Goal: Transaction & Acquisition: Obtain resource

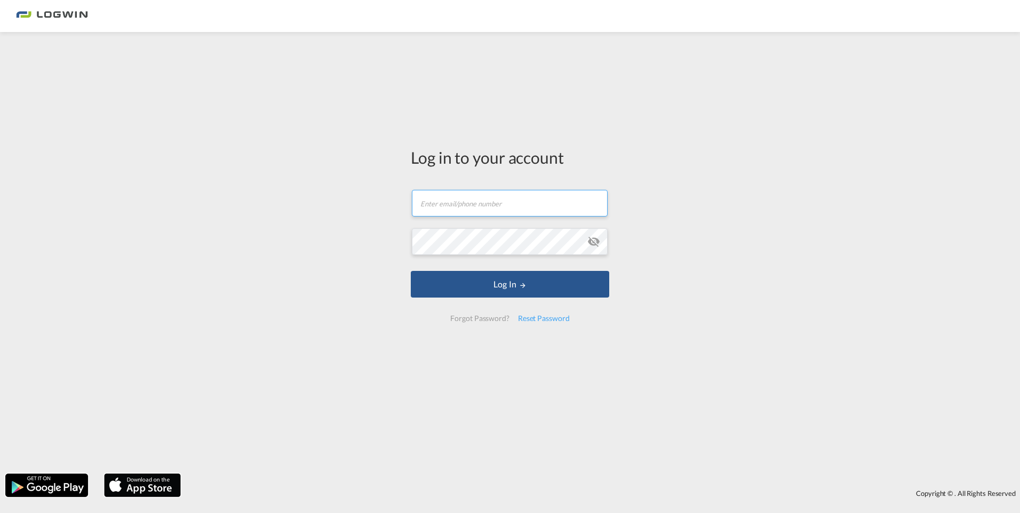
click at [447, 205] on input "text" at bounding box center [510, 203] width 196 height 27
type input "[PERSON_NAME][EMAIL_ADDRESS][DOMAIN_NAME]"
click at [411, 271] on button "Log In" at bounding box center [510, 284] width 199 height 27
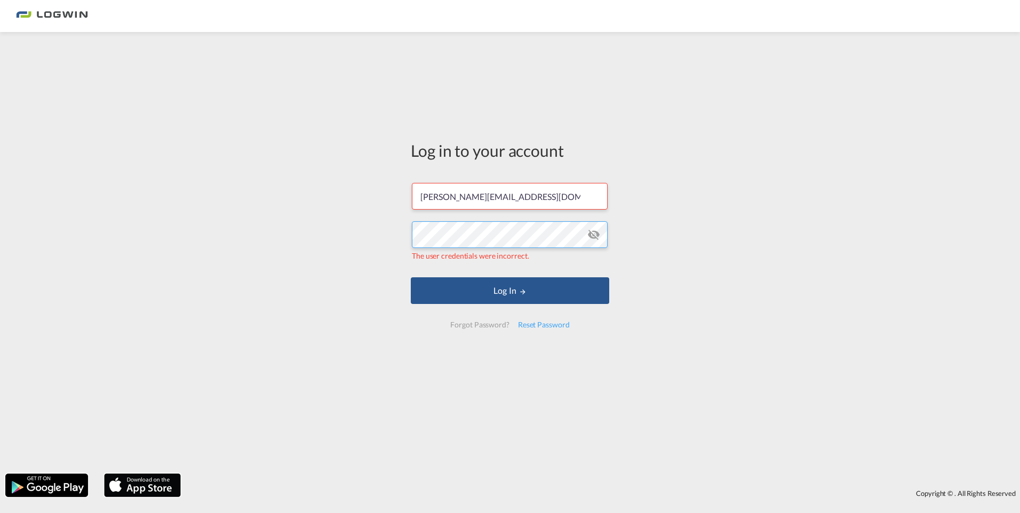
click at [115, 250] on div "Log in to your account [PERSON_NAME][EMAIL_ADDRESS][DOMAIN_NAME] The user crede…" at bounding box center [510, 252] width 1020 height 431
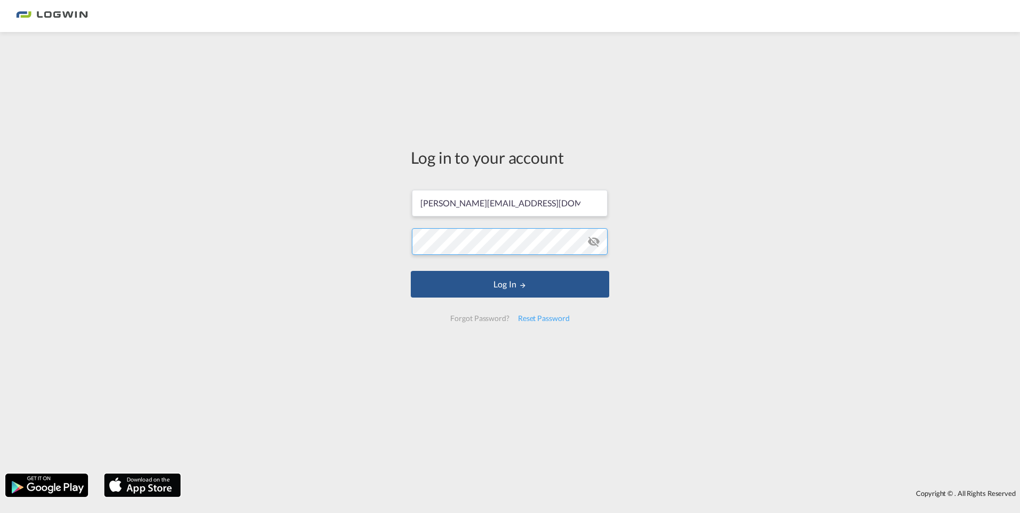
click at [411, 271] on button "Log In" at bounding box center [510, 284] width 199 height 27
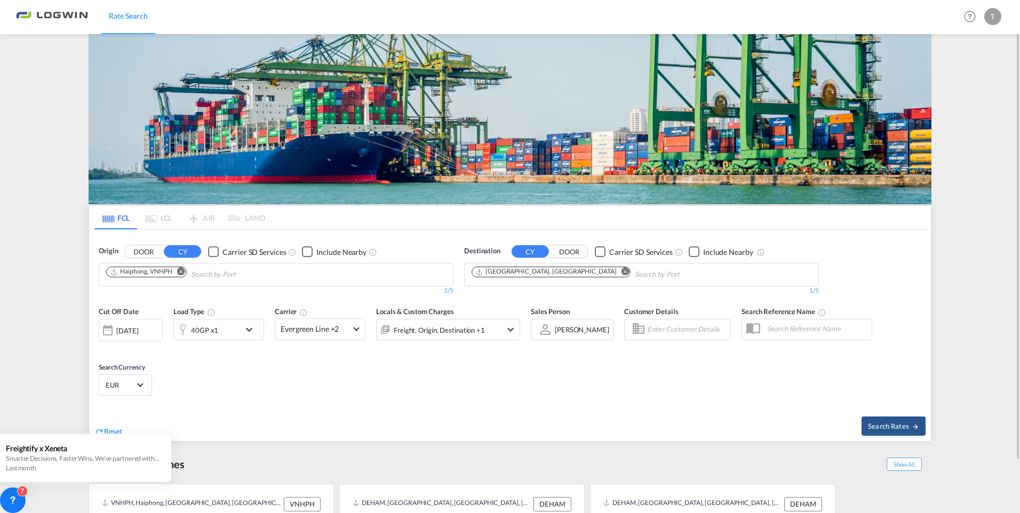
drag, startPoint x: 182, startPoint y: 269, endPoint x: 169, endPoint y: 275, distance: 14.1
click at [182, 268] on md-icon "Remove" at bounding box center [181, 272] width 8 height 8
type input "deham,"
click at [147, 298] on div "[GEOGRAPHIC_DATA] [GEOGRAPHIC_DATA] DEHAM" at bounding box center [189, 299] width 203 height 32
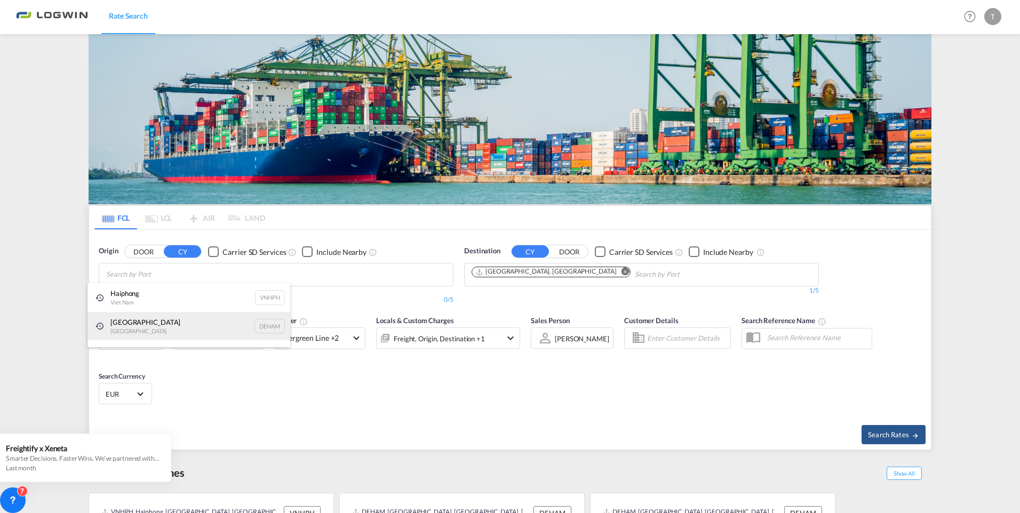
click at [113, 323] on div "[GEOGRAPHIC_DATA] [GEOGRAPHIC_DATA] DEHAM" at bounding box center [189, 326] width 203 height 29
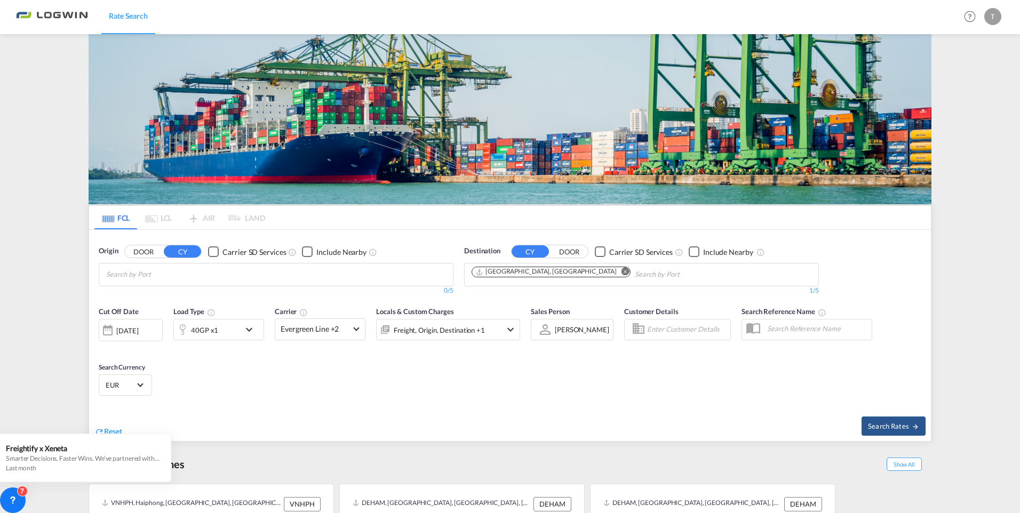
click at [622, 269] on md-icon "Remove" at bounding box center [626, 272] width 8 height 8
click at [122, 277] on body "Rate Search Rate Search Help Resources Product Release T My Profile Logout FCL …" at bounding box center [510, 256] width 1020 height 513
click at [128, 318] on div "[GEOGRAPHIC_DATA] [GEOGRAPHIC_DATA] DEHAM" at bounding box center [189, 326] width 203 height 29
drag, startPoint x: 505, startPoint y: 271, endPoint x: 486, endPoint y: 275, distance: 19.7
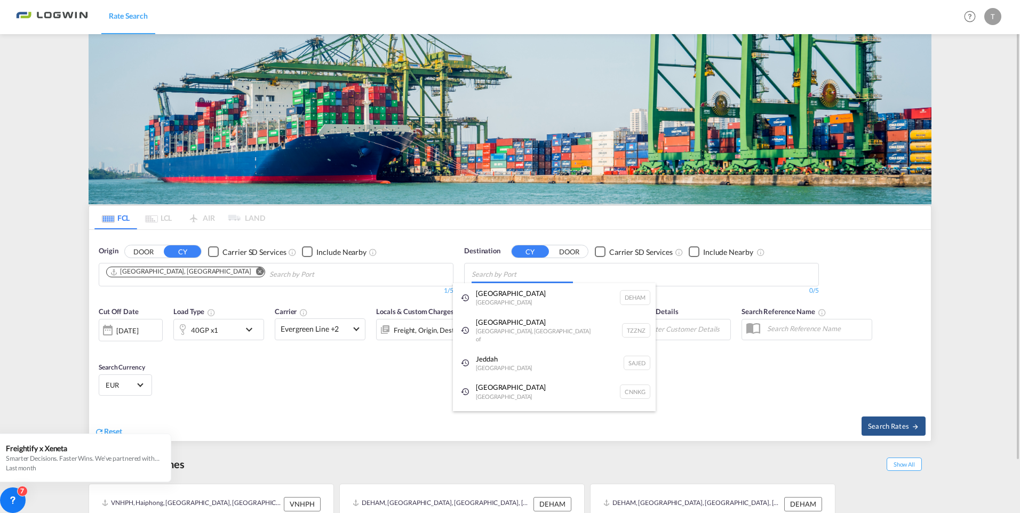
click at [496, 278] on body "Rate Search Rate Search Help Resources Product Release T My Profile Logout FCL …" at bounding box center [510, 256] width 1020 height 513
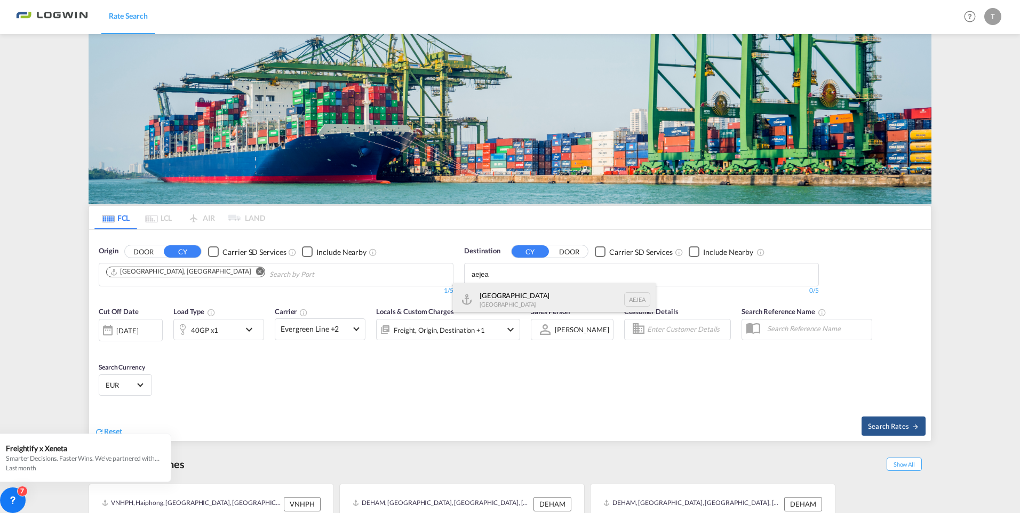
type input "aejea"
click at [501, 298] on div "[GEOGRAPHIC_DATA] [GEOGRAPHIC_DATA]" at bounding box center [554, 299] width 203 height 32
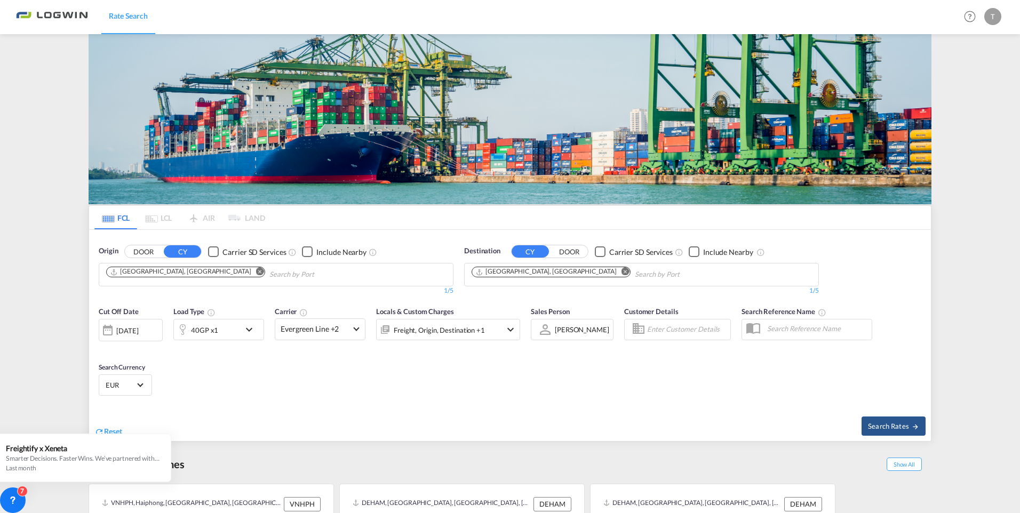
click at [356, 331] on span at bounding box center [356, 329] width 6 height 6
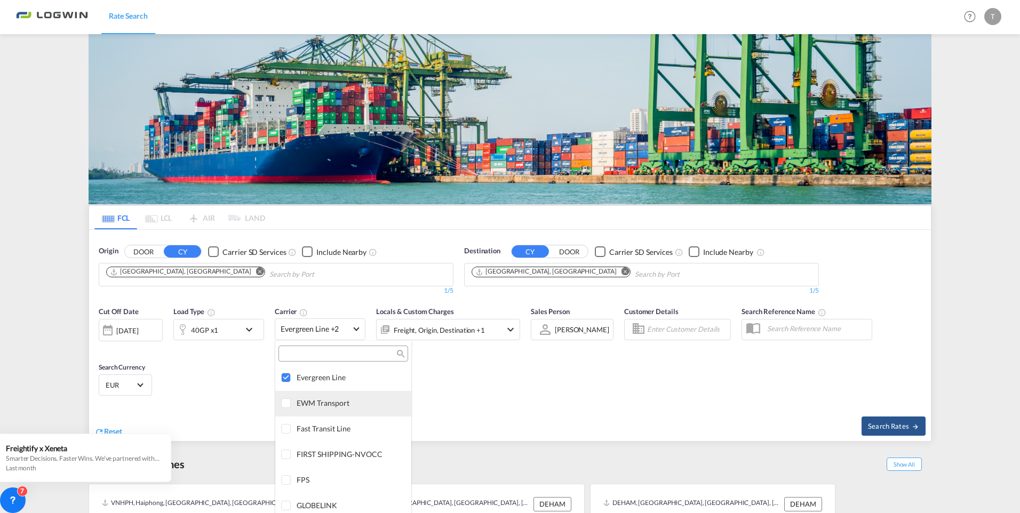
scroll to position [1372, 0]
click at [288, 380] on div at bounding box center [286, 383] width 11 height 11
click at [290, 387] on div at bounding box center [286, 381] width 11 height 11
click at [178, 408] on md-backdrop at bounding box center [510, 256] width 1020 height 513
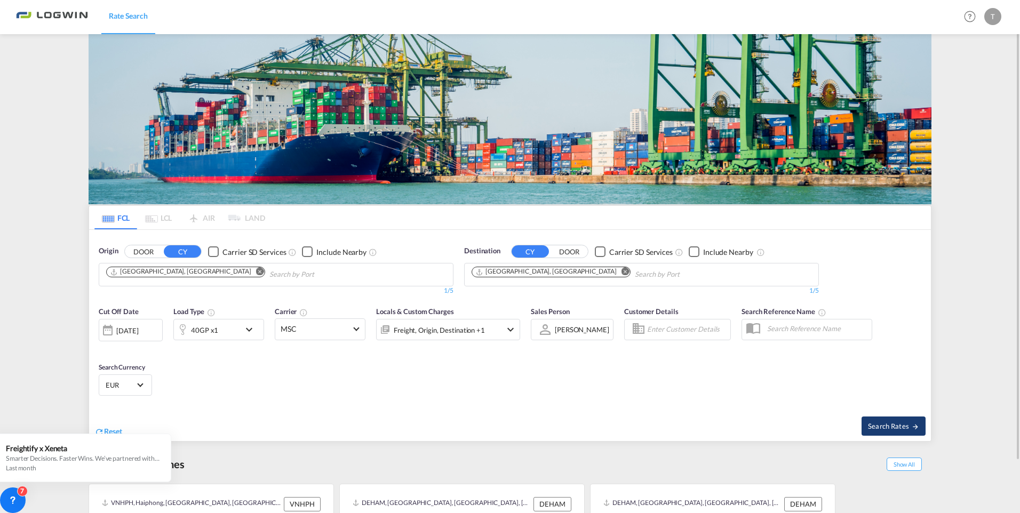
click at [883, 423] on button "Search Rates" at bounding box center [894, 426] width 64 height 19
type input "DEHAM to AEJEA / [DATE]"
